Goal: Information Seeking & Learning: Learn about a topic

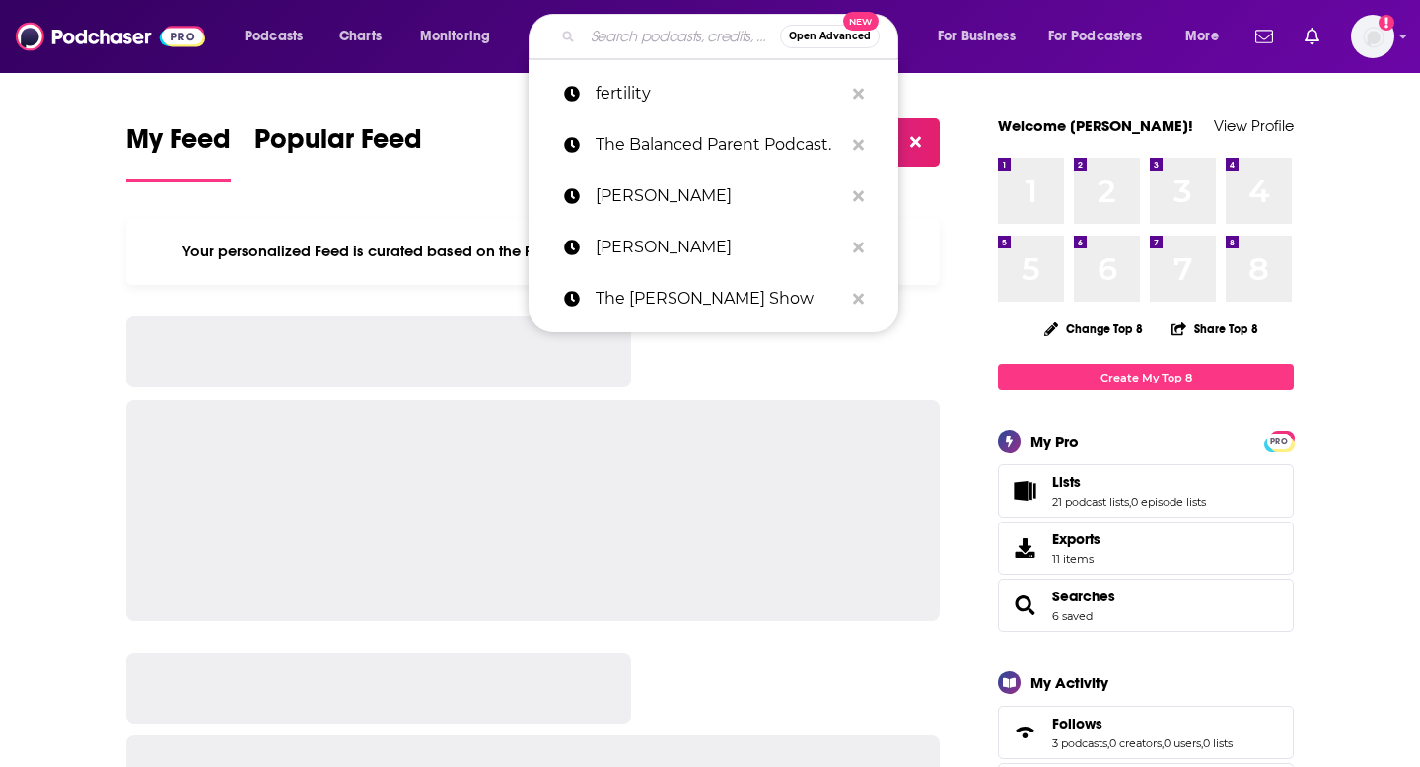
click at [618, 36] on input "Search podcasts, credits, & more..." at bounding box center [681, 37] width 197 height 32
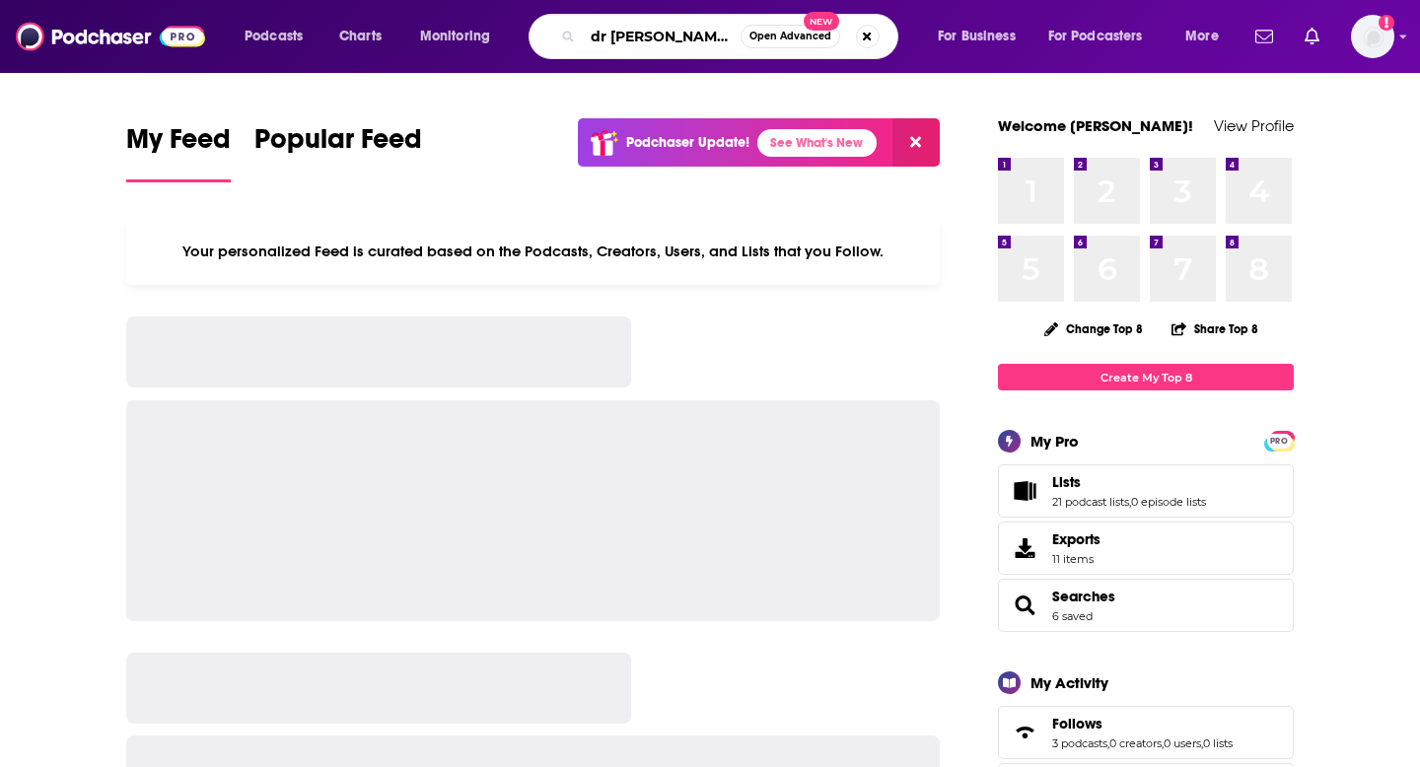
type input "dr [PERSON_NAME]"
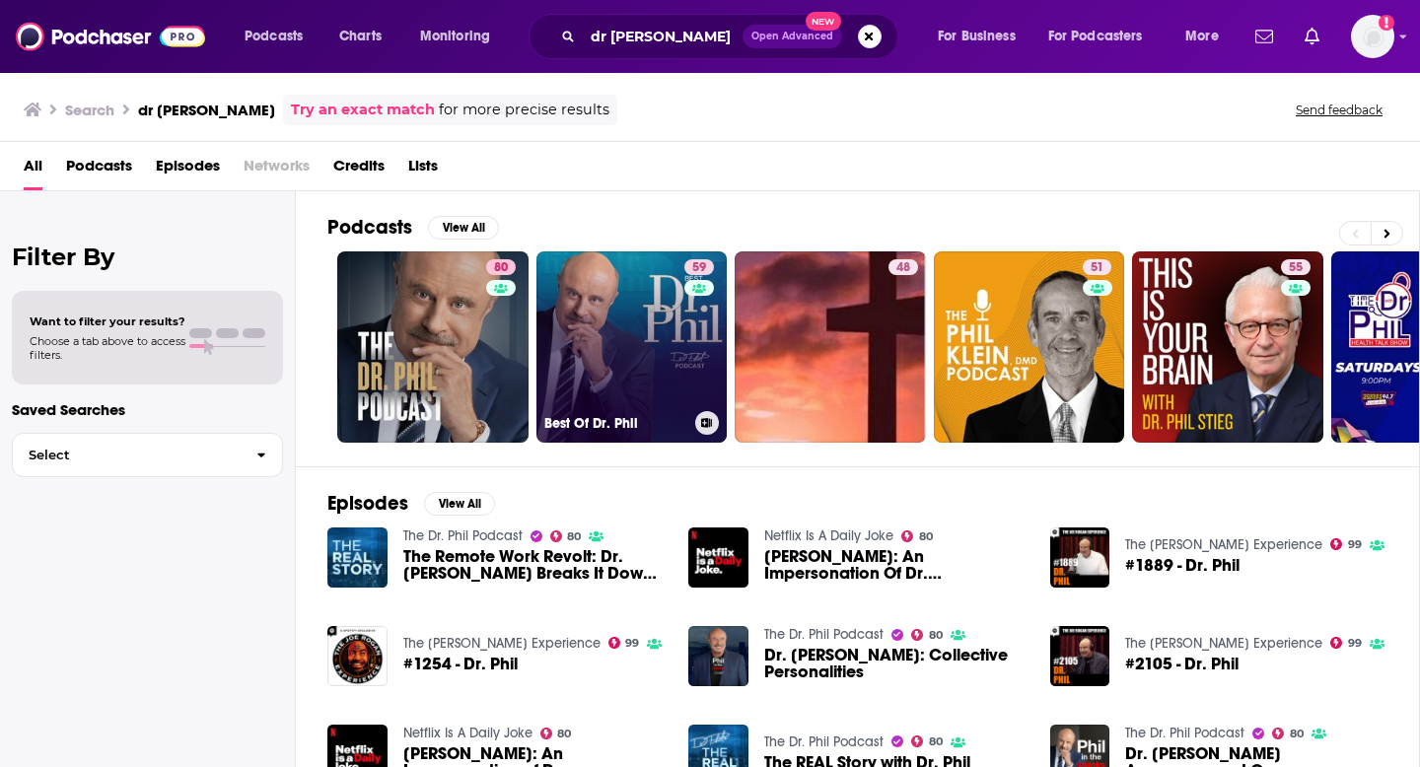
click at [694, 315] on div "59" at bounding box center [701, 335] width 35 height 152
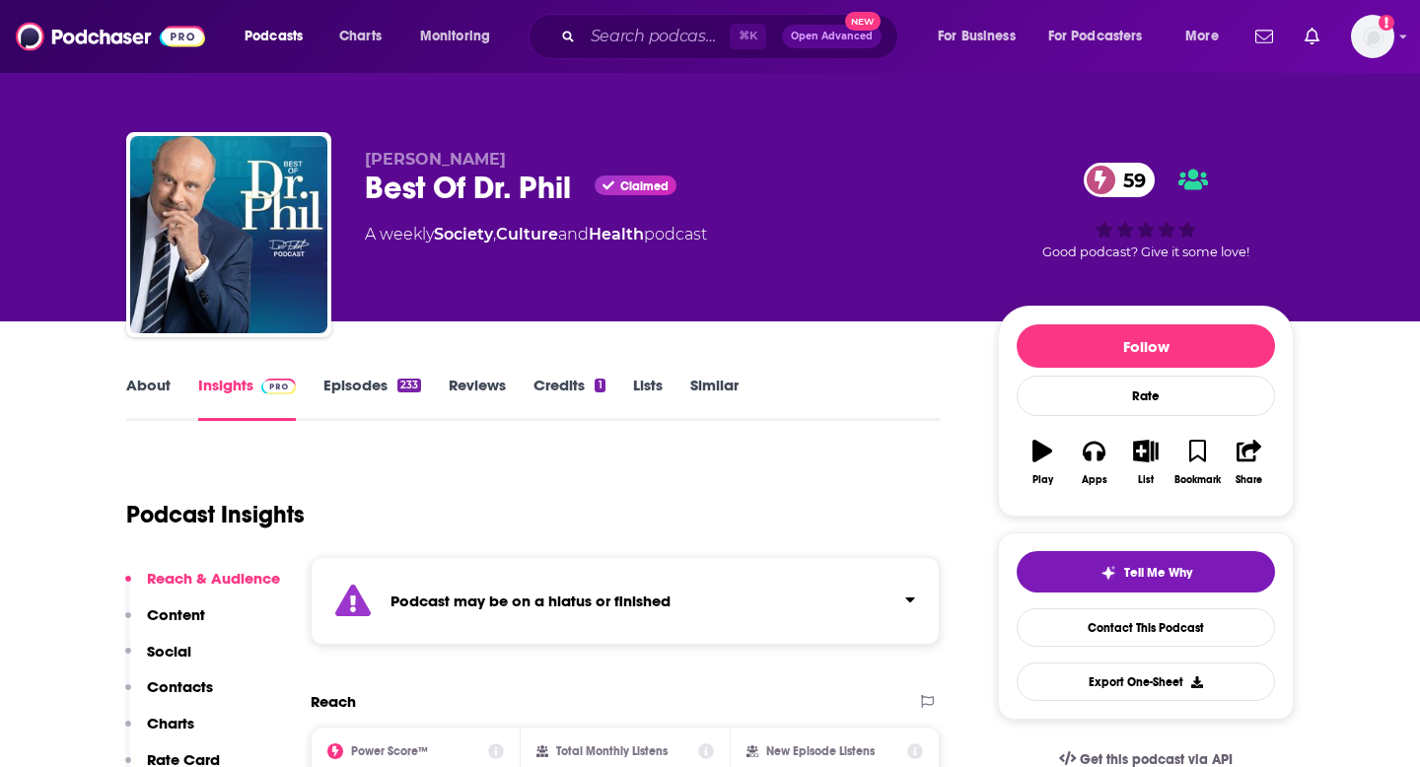
click at [376, 385] on link "Episodes 233" at bounding box center [373, 398] width 98 height 45
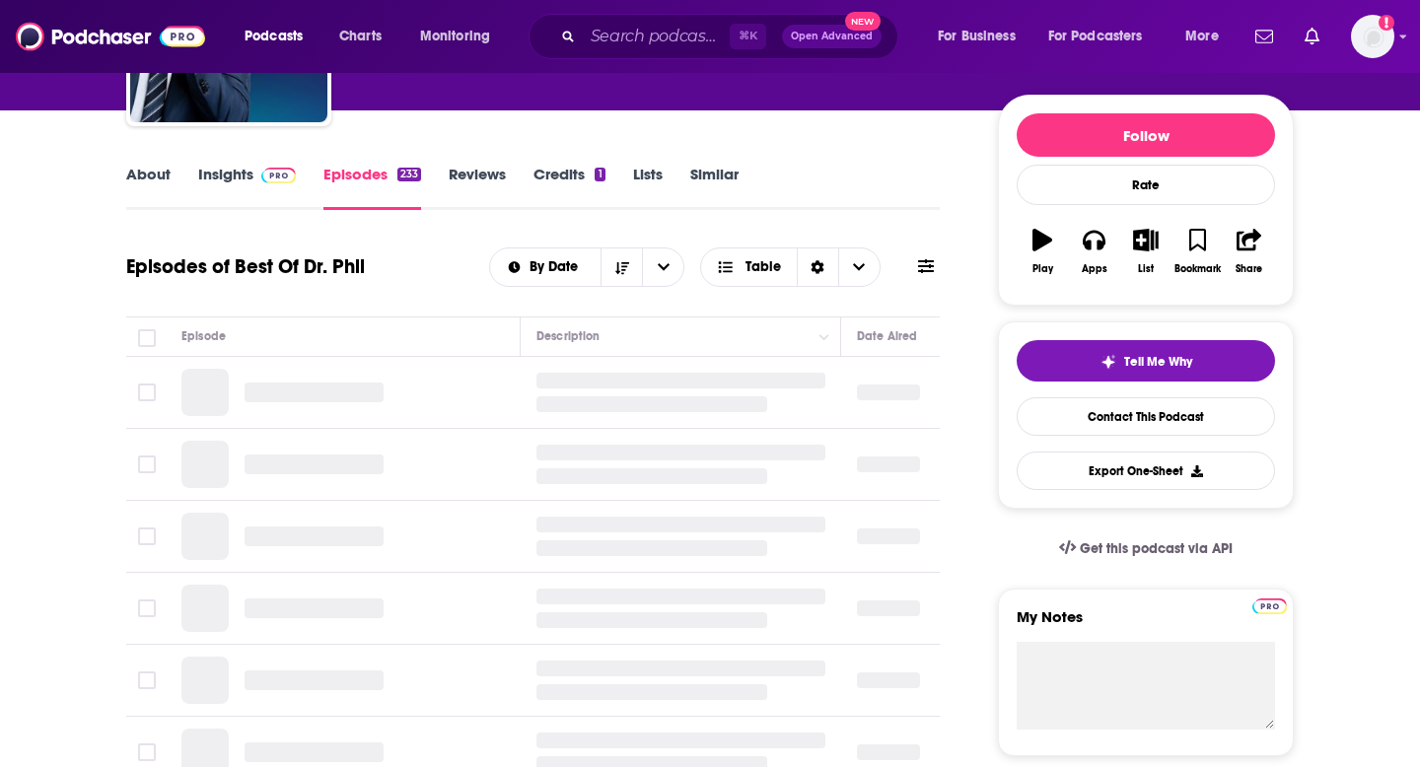
scroll to position [271, 0]
